Goal: Task Accomplishment & Management: Manage account settings

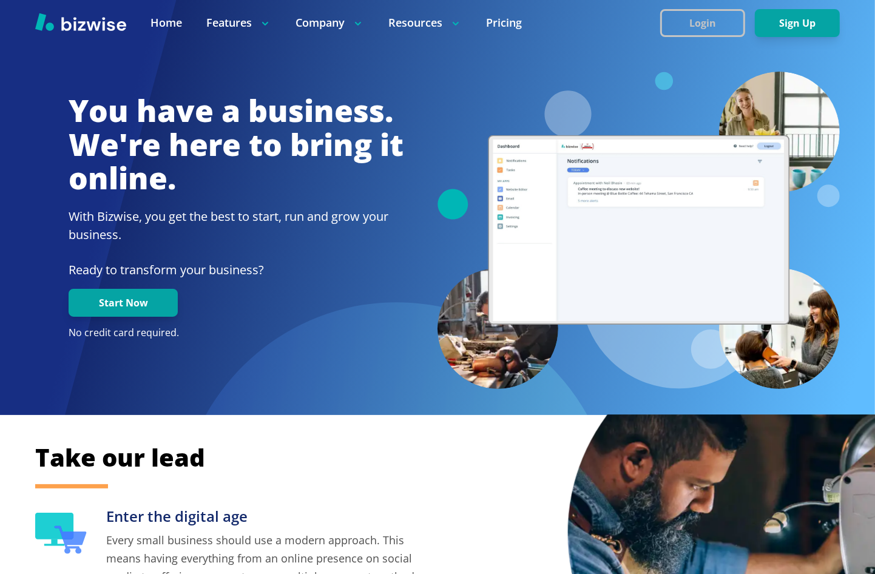
click at [715, 29] on button "Login" at bounding box center [702, 23] width 85 height 28
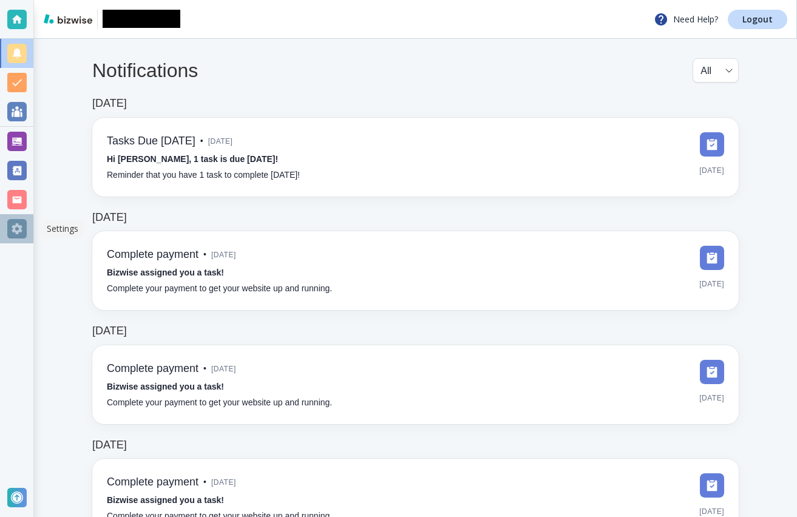
click at [15, 237] on div at bounding box center [16, 228] width 19 height 19
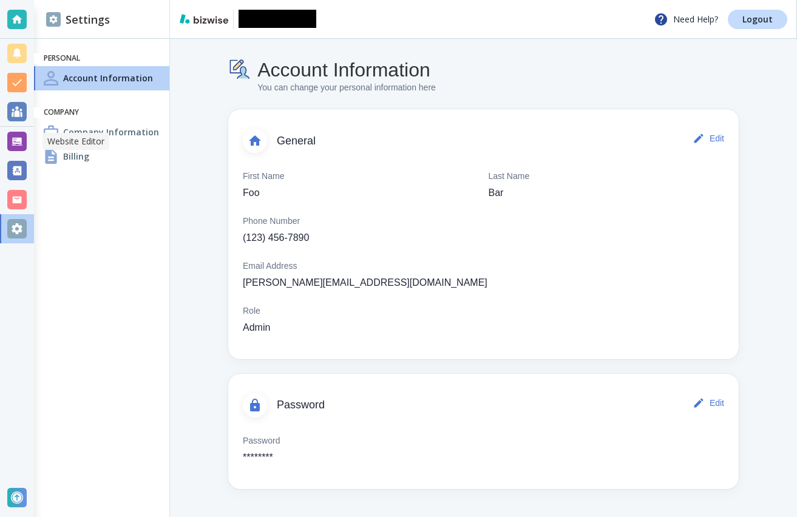
click at [22, 145] on div at bounding box center [16, 141] width 19 height 19
